Goal: Entertainment & Leisure: Consume media (video, audio)

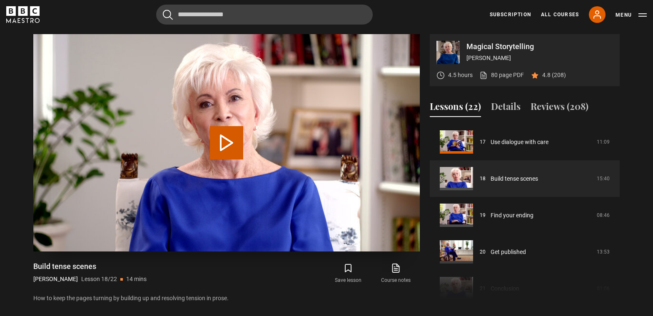
click at [232, 140] on button "Play Lesson Build tense scenes" at bounding box center [226, 142] width 33 height 33
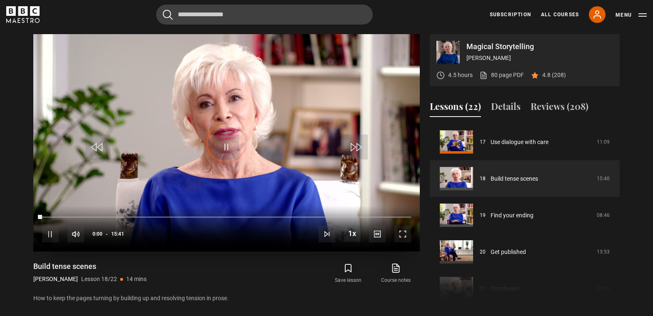
scroll to position [407, 0]
click at [400, 229] on span "Video Player" at bounding box center [402, 233] width 17 height 17
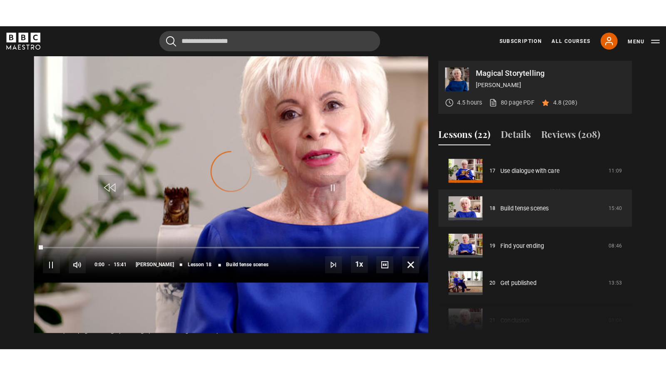
scroll to position [0, 0]
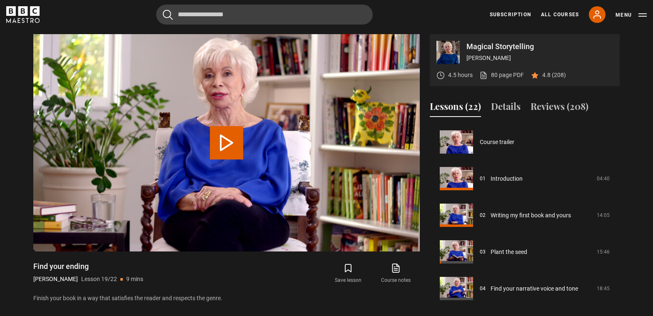
scroll to position [684, 0]
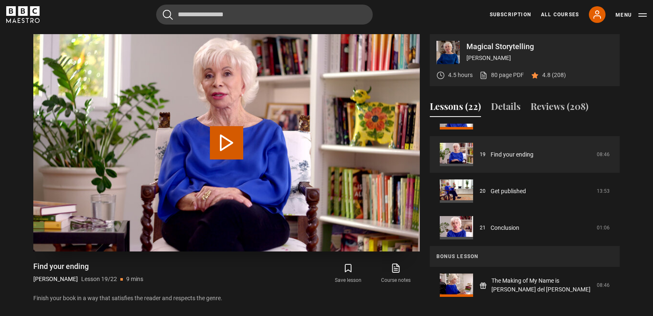
click at [225, 150] on button "Play Lesson Find your ending" at bounding box center [226, 142] width 33 height 33
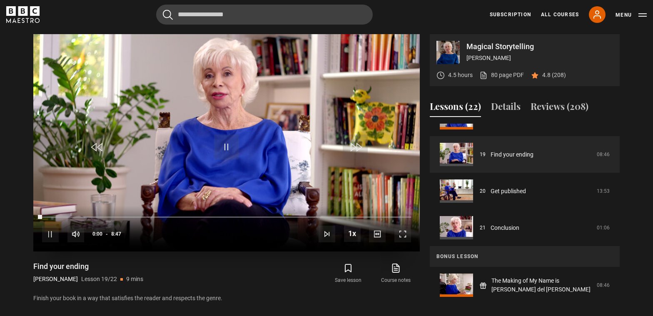
scroll to position [410, 0]
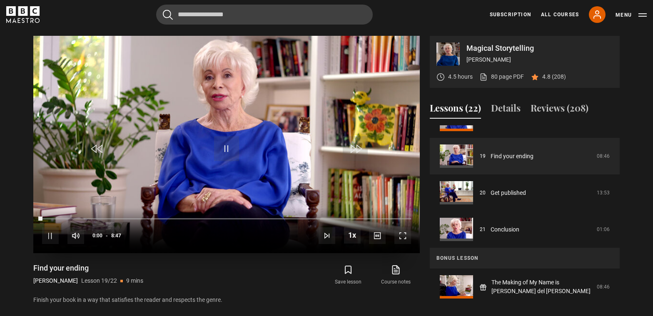
click at [402, 224] on div "10s Skip Back 10 seconds Pause 10s Skip Forward 10 seconds Loaded : 0.00% 6:56 …" at bounding box center [226, 230] width 386 height 46
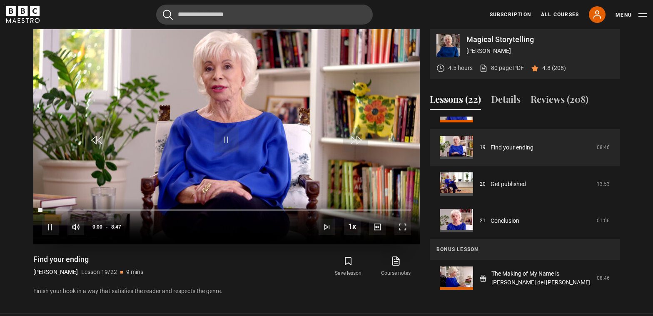
scroll to position [415, 0]
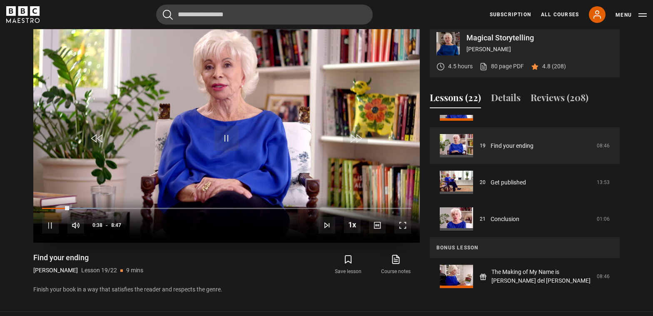
click at [402, 224] on span "Video Player" at bounding box center [402, 225] width 17 height 17
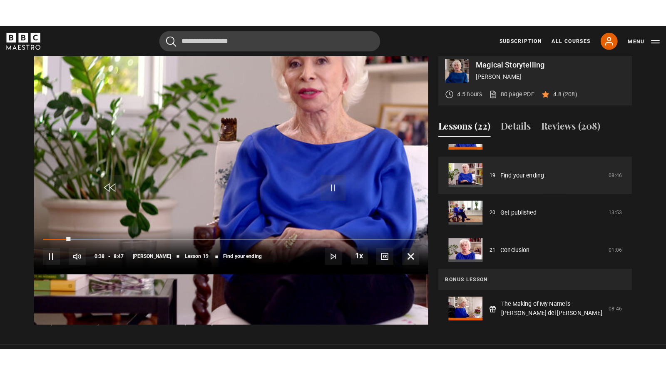
scroll to position [0, 0]
